Goal: Navigation & Orientation: Understand site structure

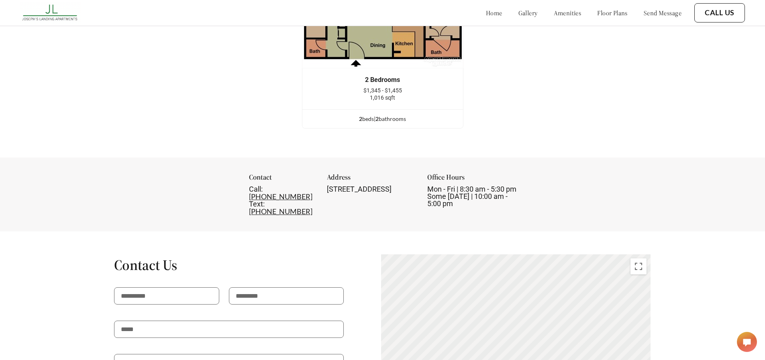
scroll to position [1487, 0]
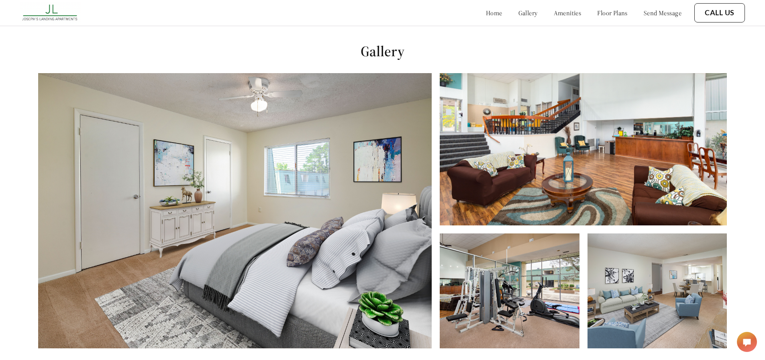
click at [519, 16] on link "gallery" at bounding box center [528, 13] width 19 height 8
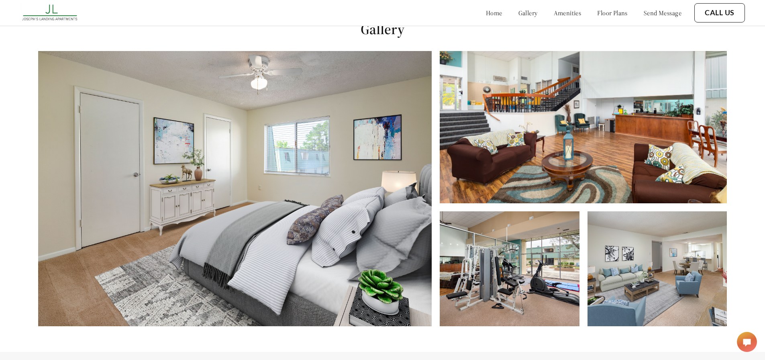
scroll to position [366, 0]
click at [554, 14] on link "amenities" at bounding box center [568, 13] width 28 height 8
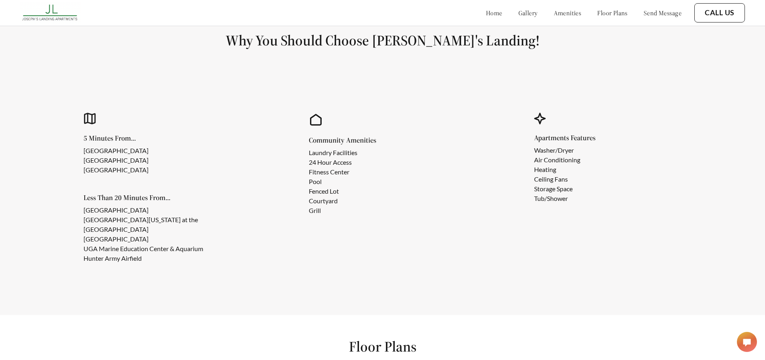
scroll to position [724, 0]
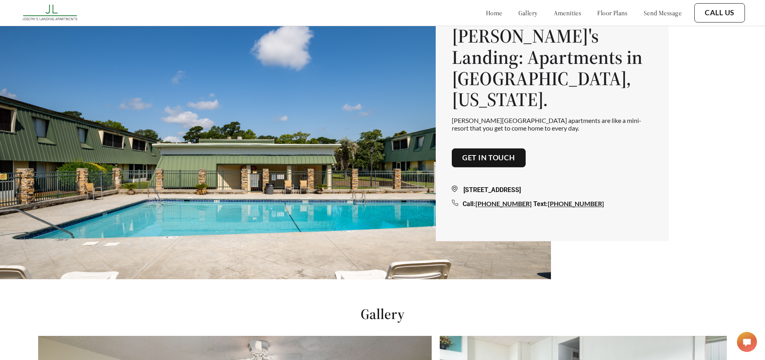
click at [599, 13] on link "floor plans" at bounding box center [612, 13] width 31 height 8
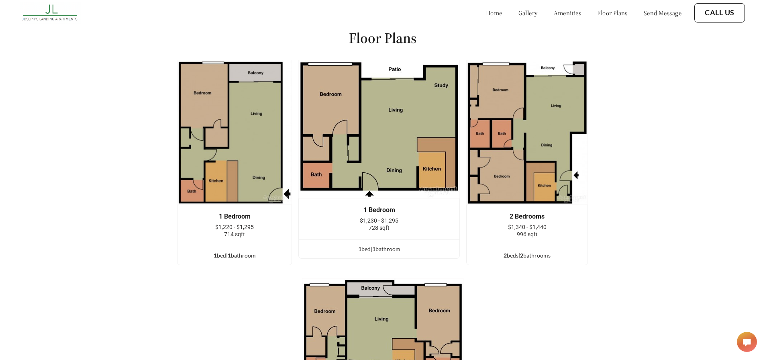
scroll to position [1043, 0]
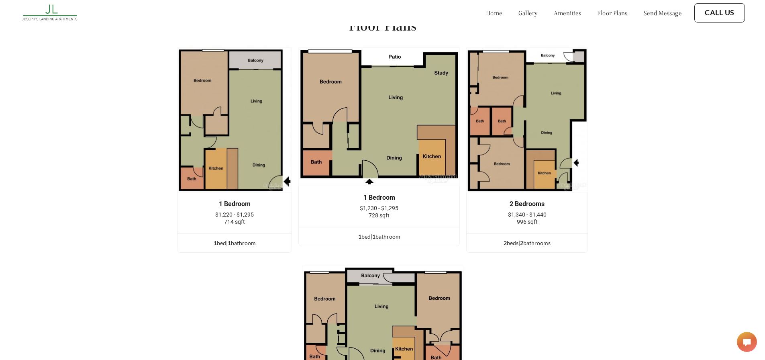
drag, startPoint x: 475, startPoint y: 14, endPoint x: 461, endPoint y: 21, distance: 15.5
click at [486, 14] on link "home" at bounding box center [494, 13] width 16 height 8
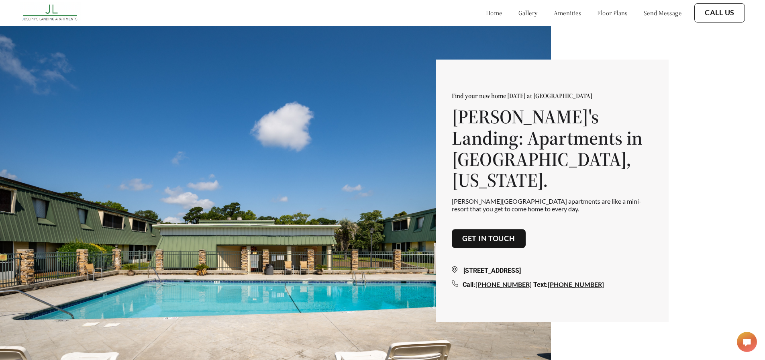
click at [558, 18] on div "home gallery amenities floor plans send message" at bounding box center [576, 13] width 212 height 22
click at [563, 13] on link "amenities" at bounding box center [568, 13] width 28 height 8
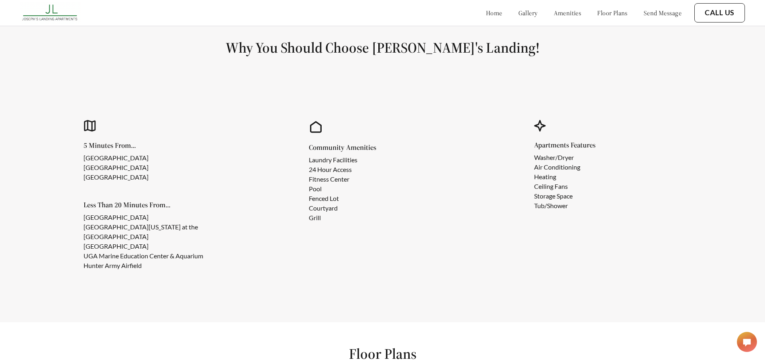
scroll to position [724, 0]
